Goal: Task Accomplishment & Management: Complete application form

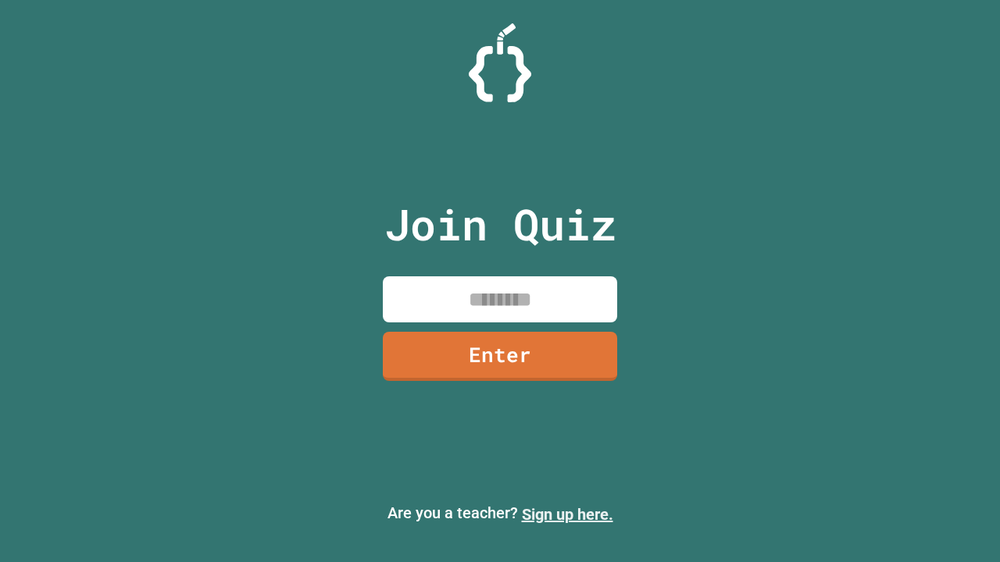
click at [567, 515] on link "Sign up here." at bounding box center [567, 514] width 91 height 19
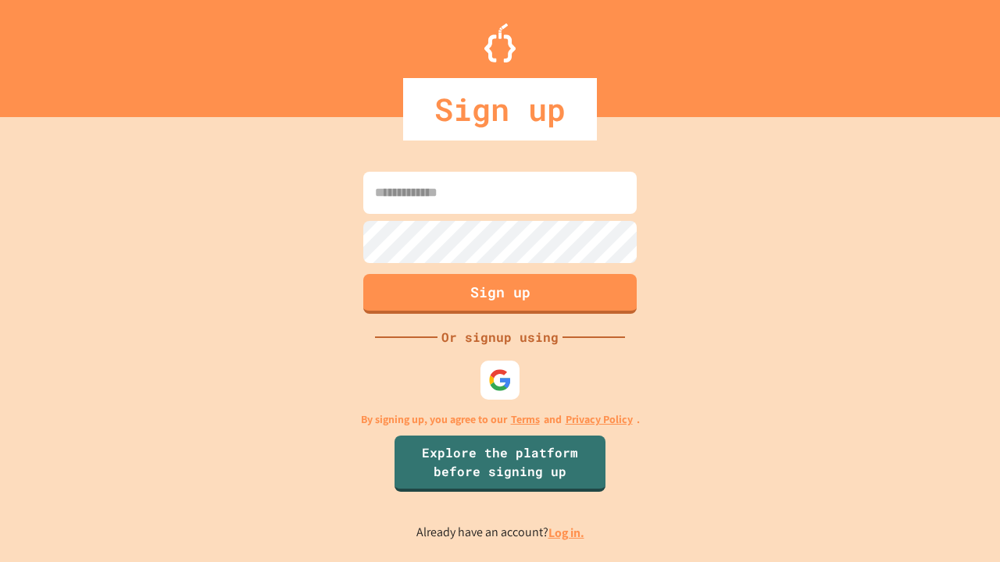
click at [567, 533] on link "Log in." at bounding box center [566, 533] width 36 height 16
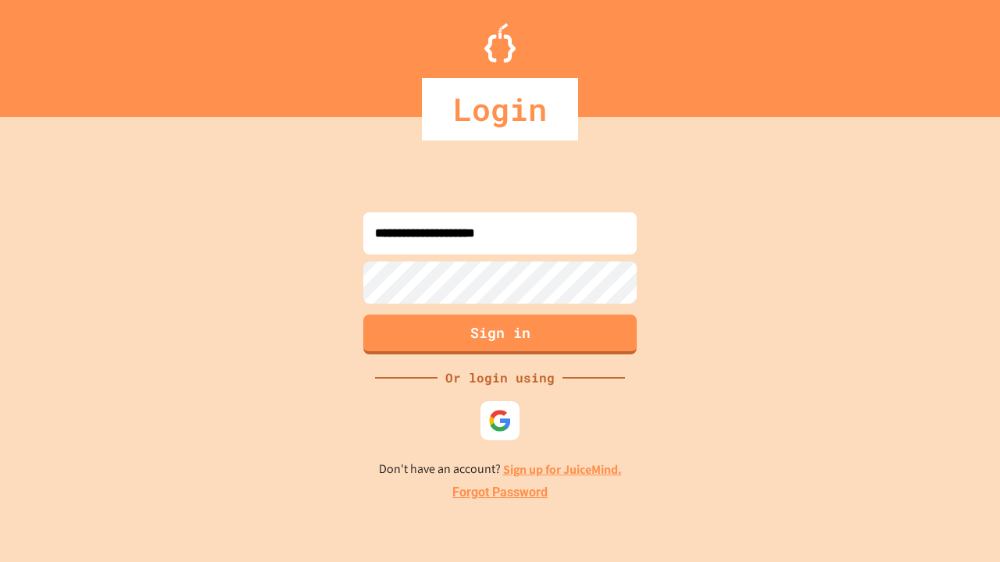
type input "**********"
